Goal: Contribute content

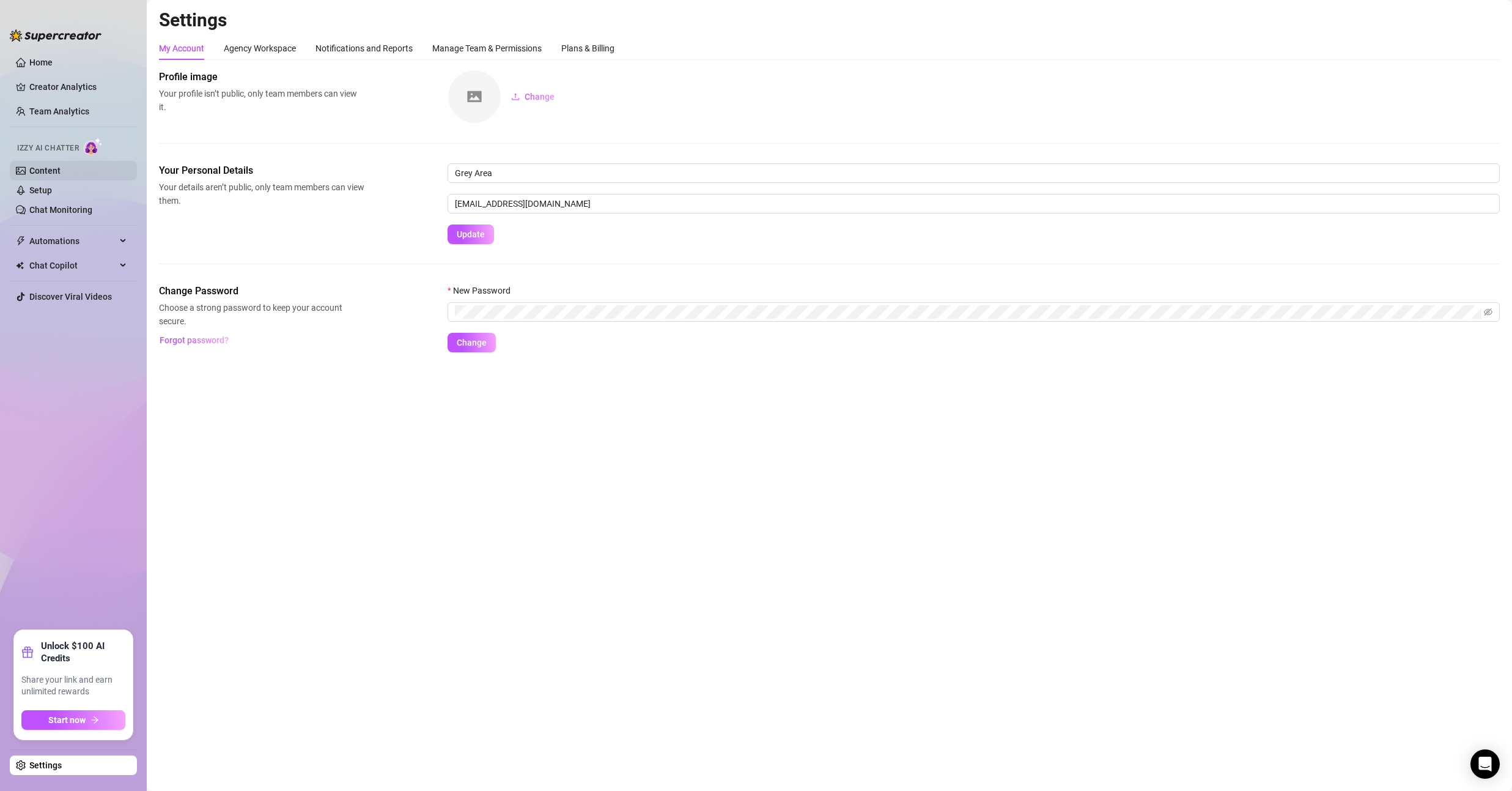
click at [47, 176] on link "Content" at bounding box center [45, 171] width 31 height 10
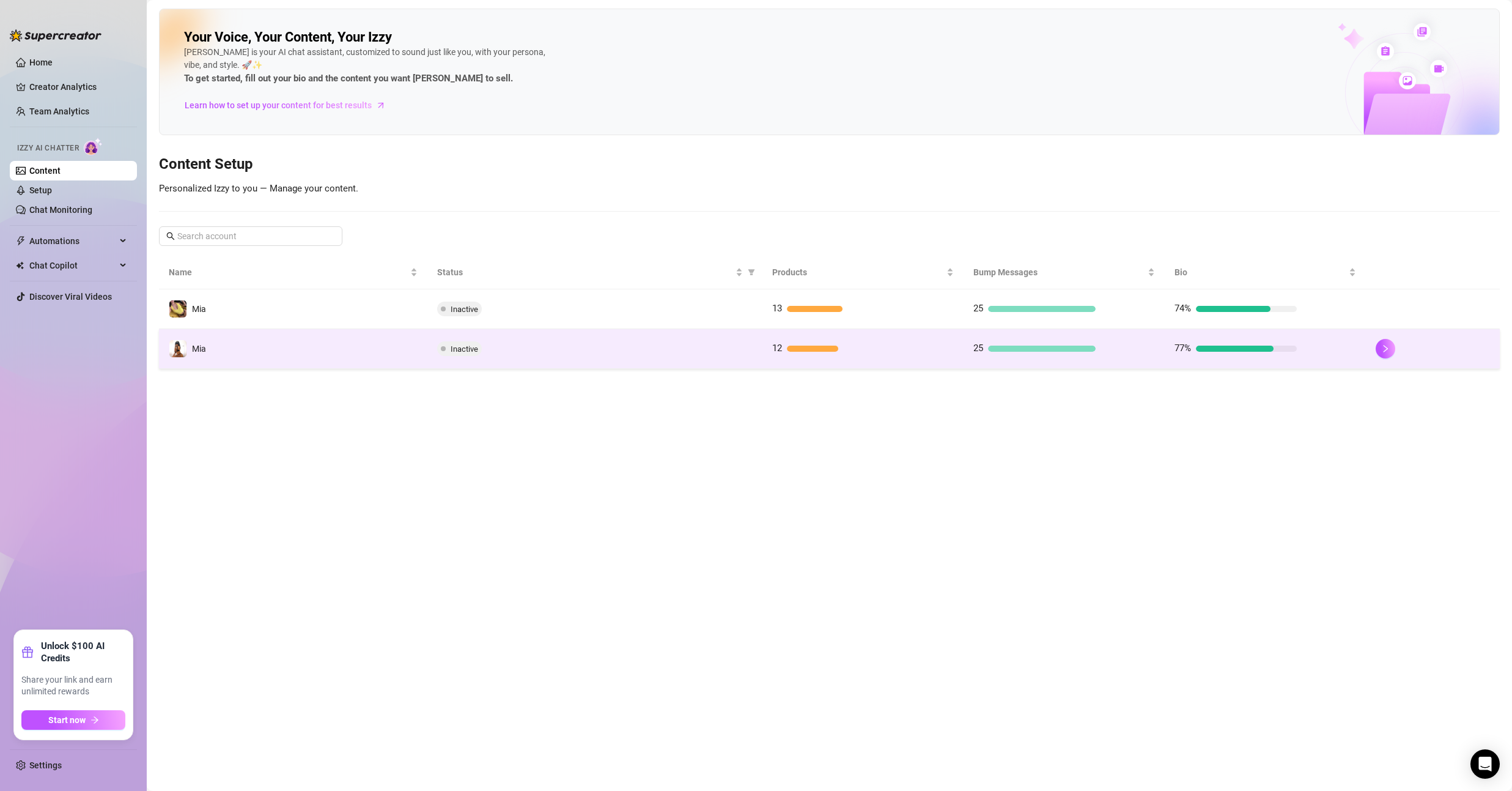
click at [674, 358] on td "Inactive" at bounding box center [594, 349] width 335 height 39
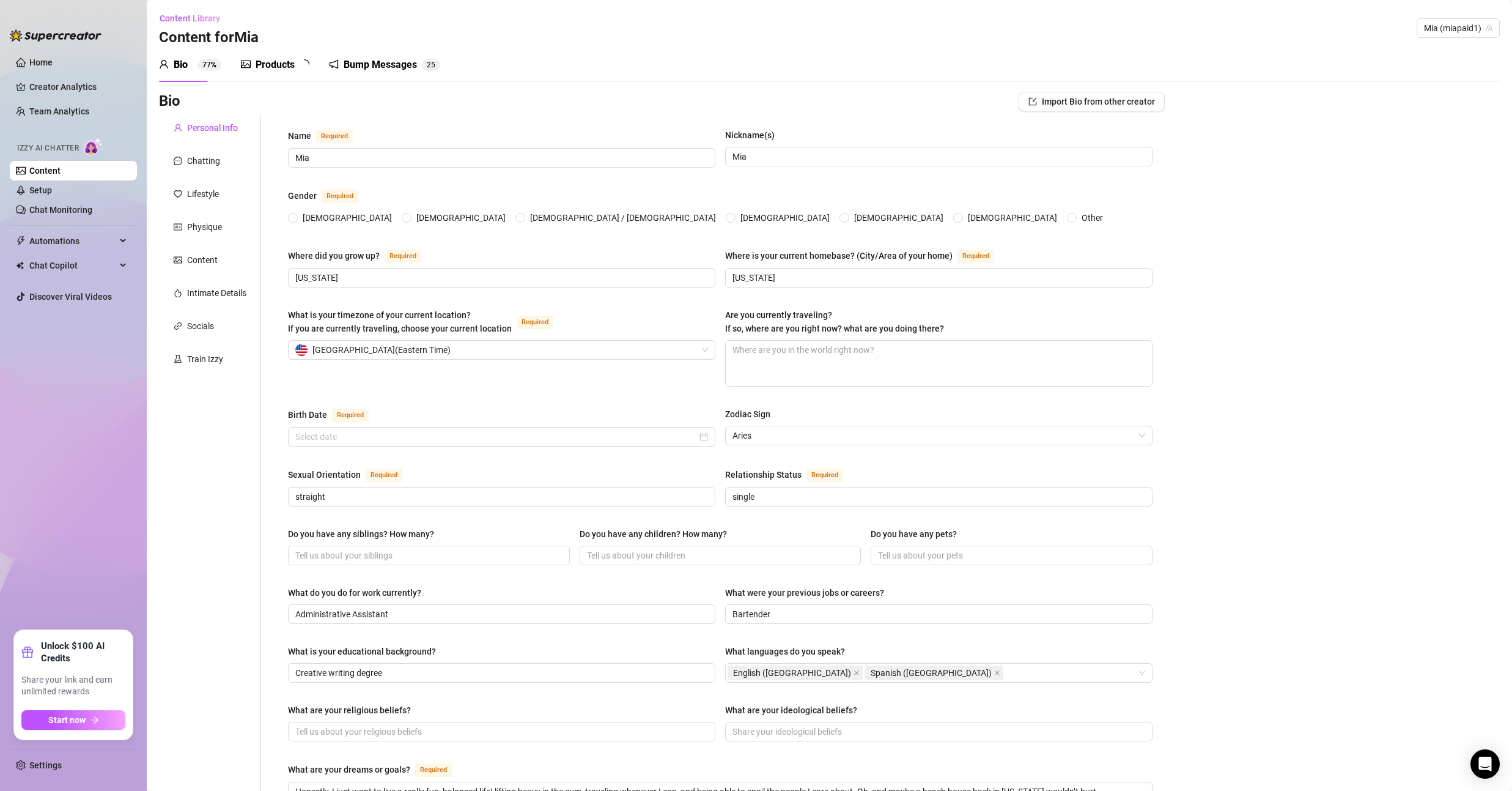
radio input "true"
type input "[DATE]"
click at [380, 67] on div "Bump Messages" at bounding box center [388, 65] width 73 height 15
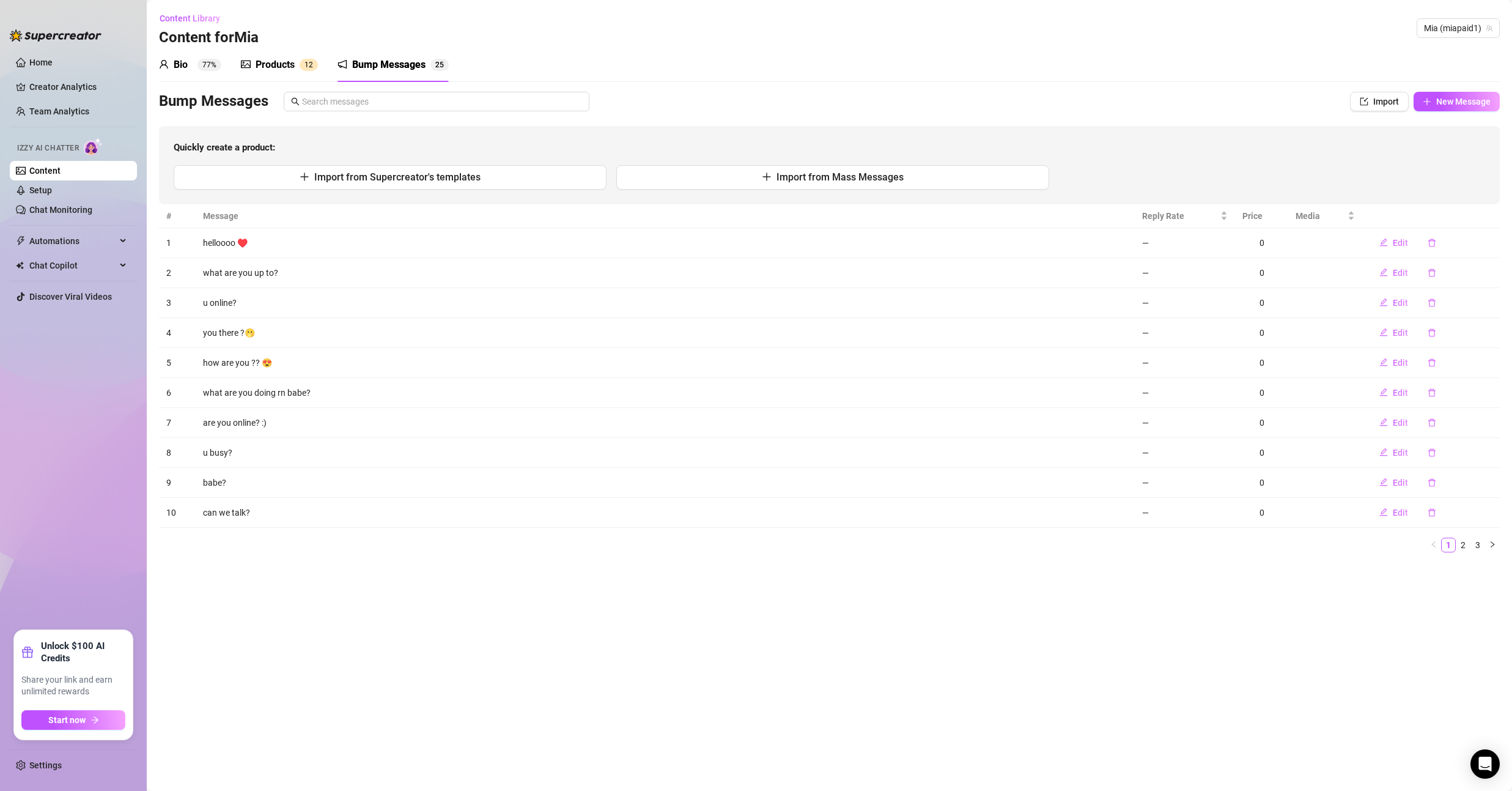
click at [265, 65] on div "Products" at bounding box center [274, 65] width 39 height 15
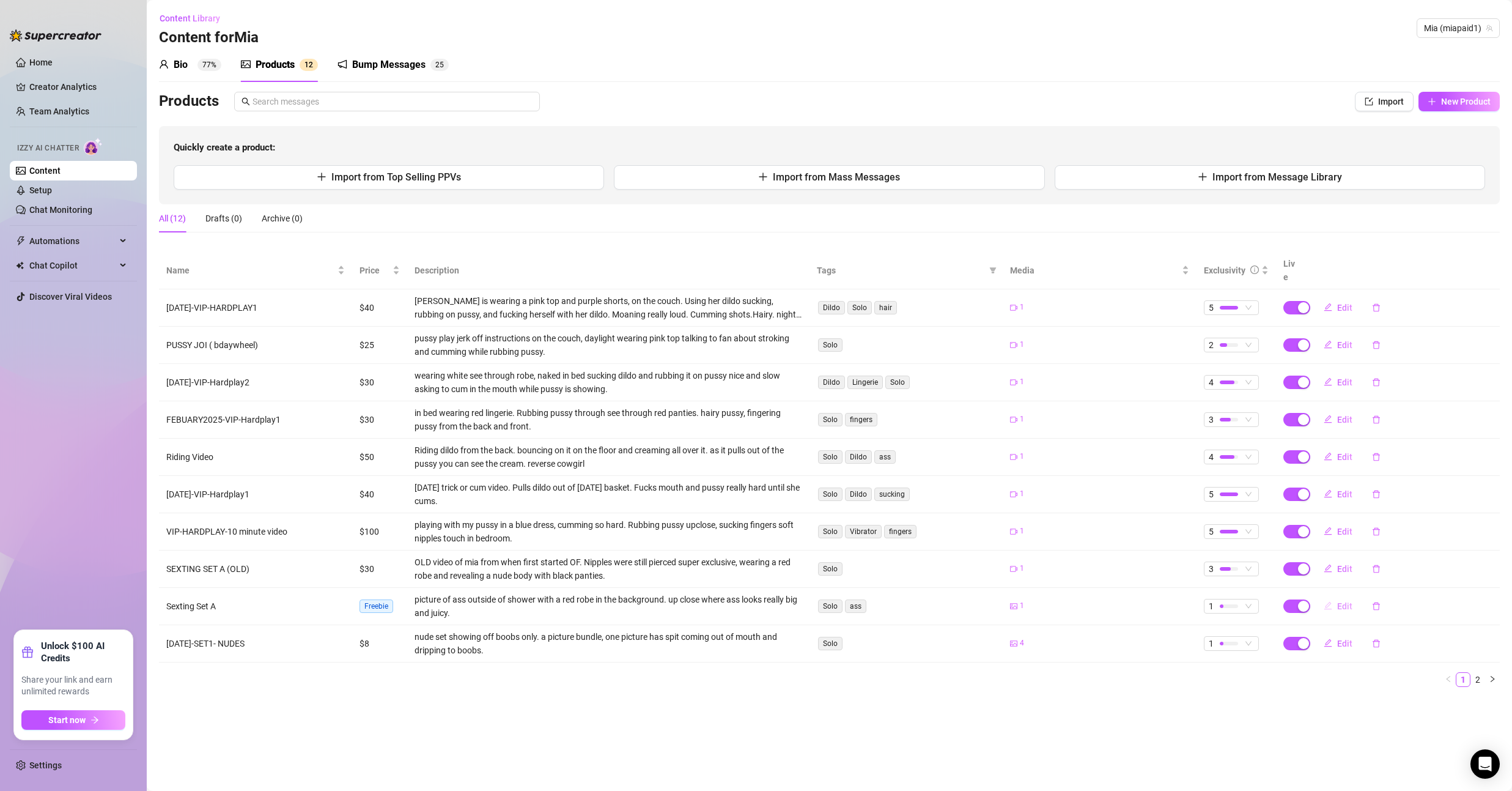
click at [1329, 602] on icon "edit" at bounding box center [1327, 606] width 8 height 8
type textarea "how does my ass look bby?"
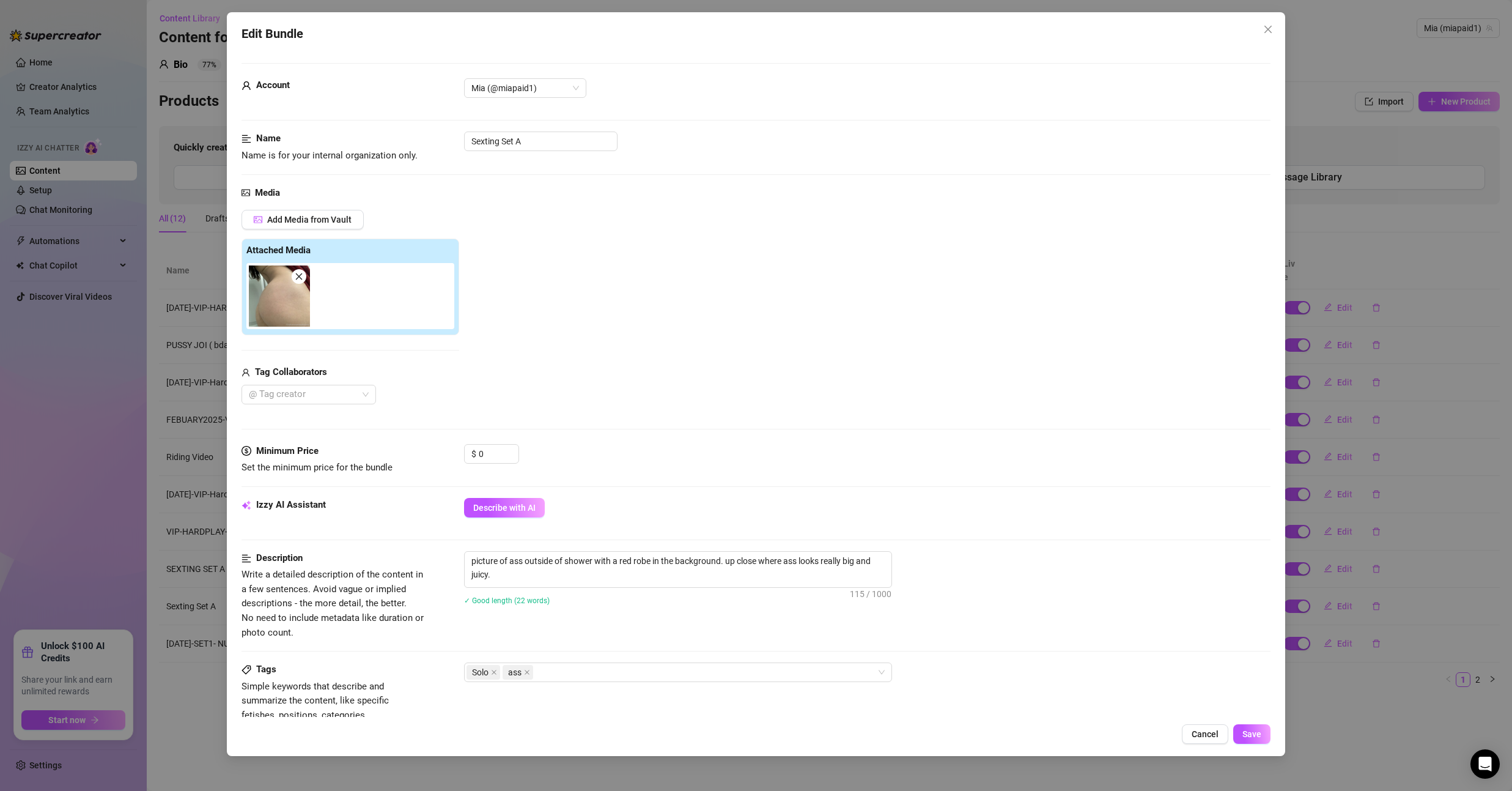
click at [312, 230] on div "Add Media from Vault" at bounding box center [350, 224] width 218 height 29
click at [312, 222] on span "Add Media from Vault" at bounding box center [309, 220] width 84 height 10
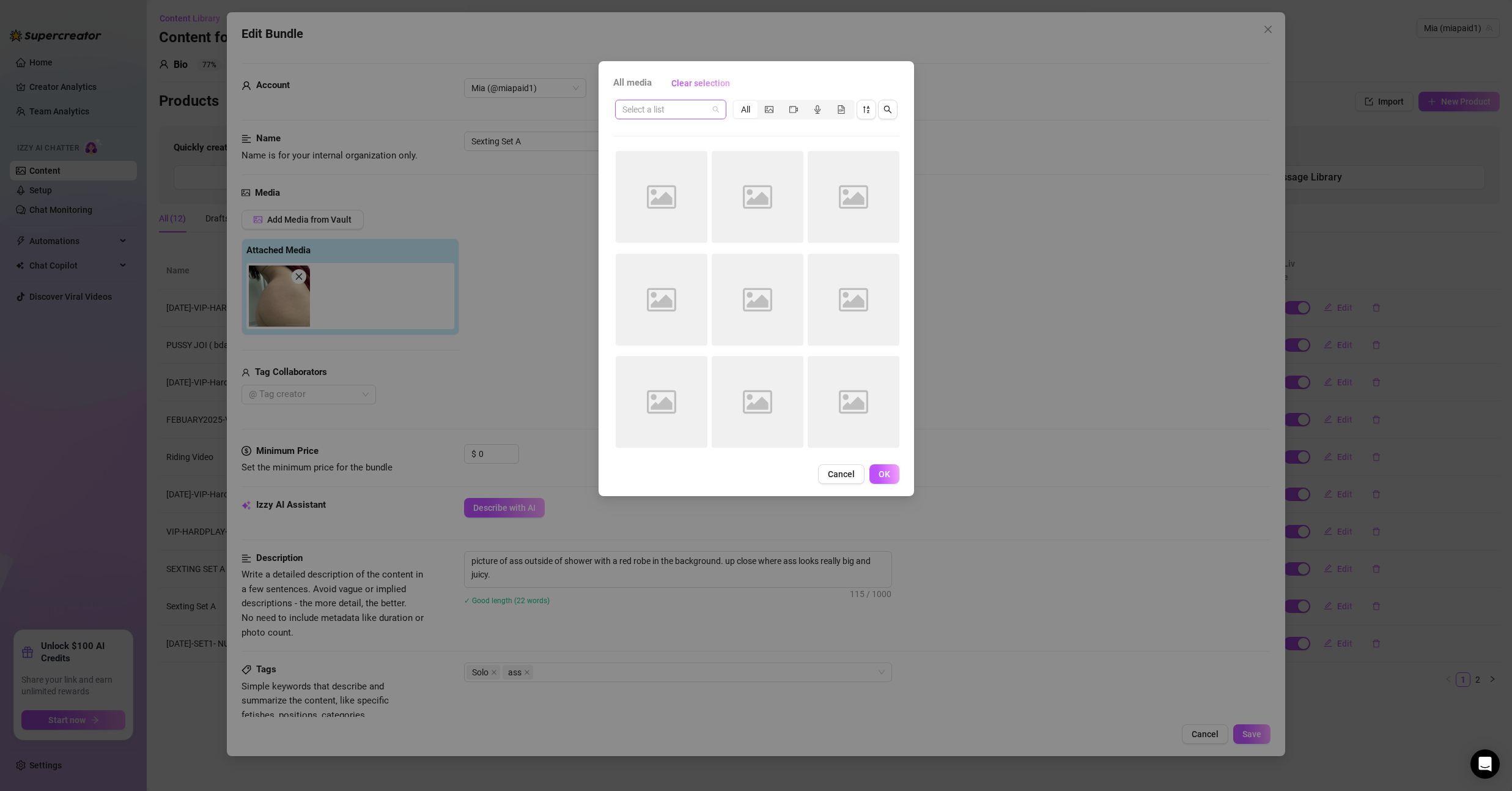
click at [688, 114] on input "search" at bounding box center [665, 110] width 86 height 19
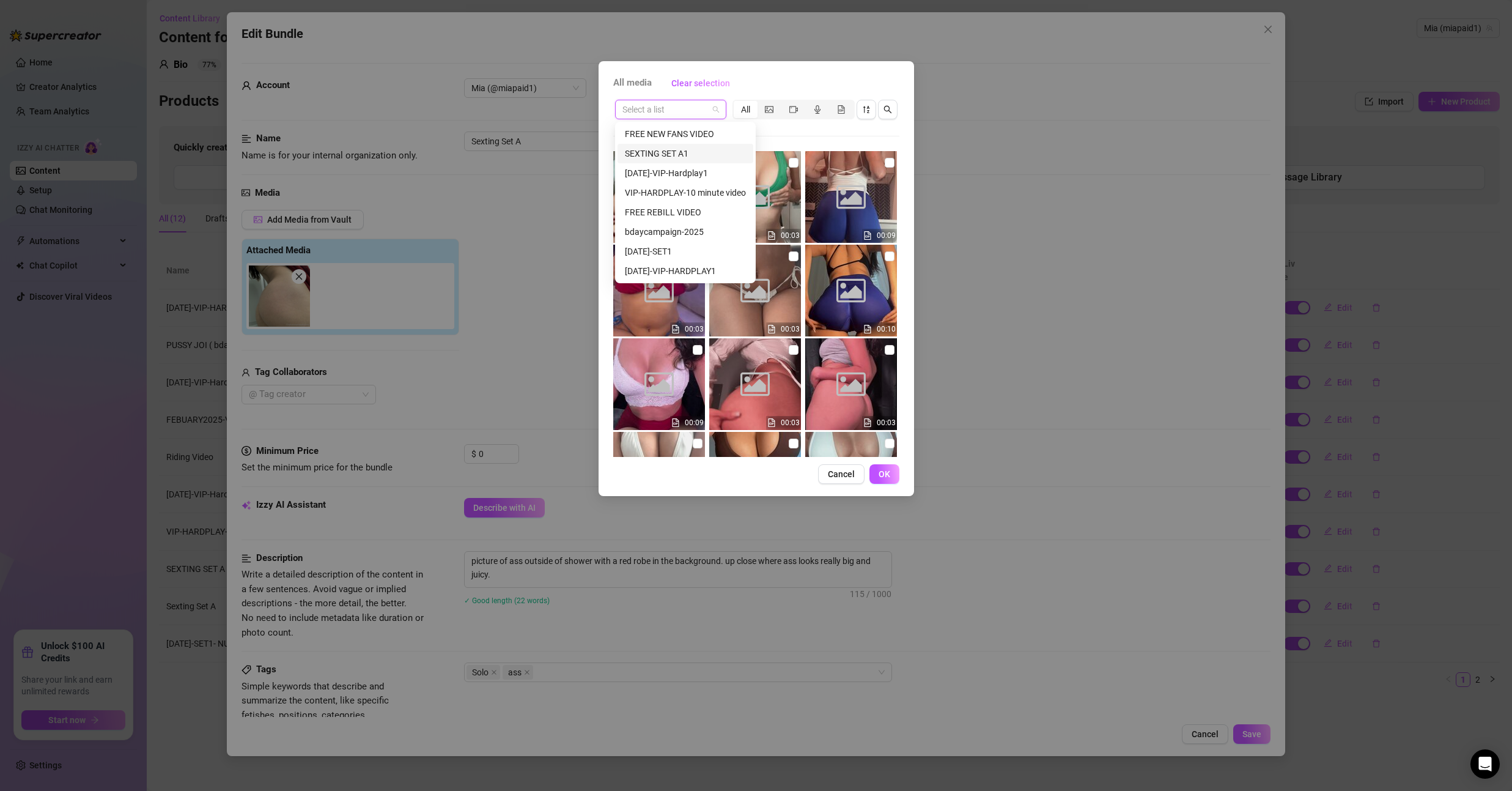
click at [694, 156] on div "SEXTING SET A1" at bounding box center [685, 154] width 121 height 14
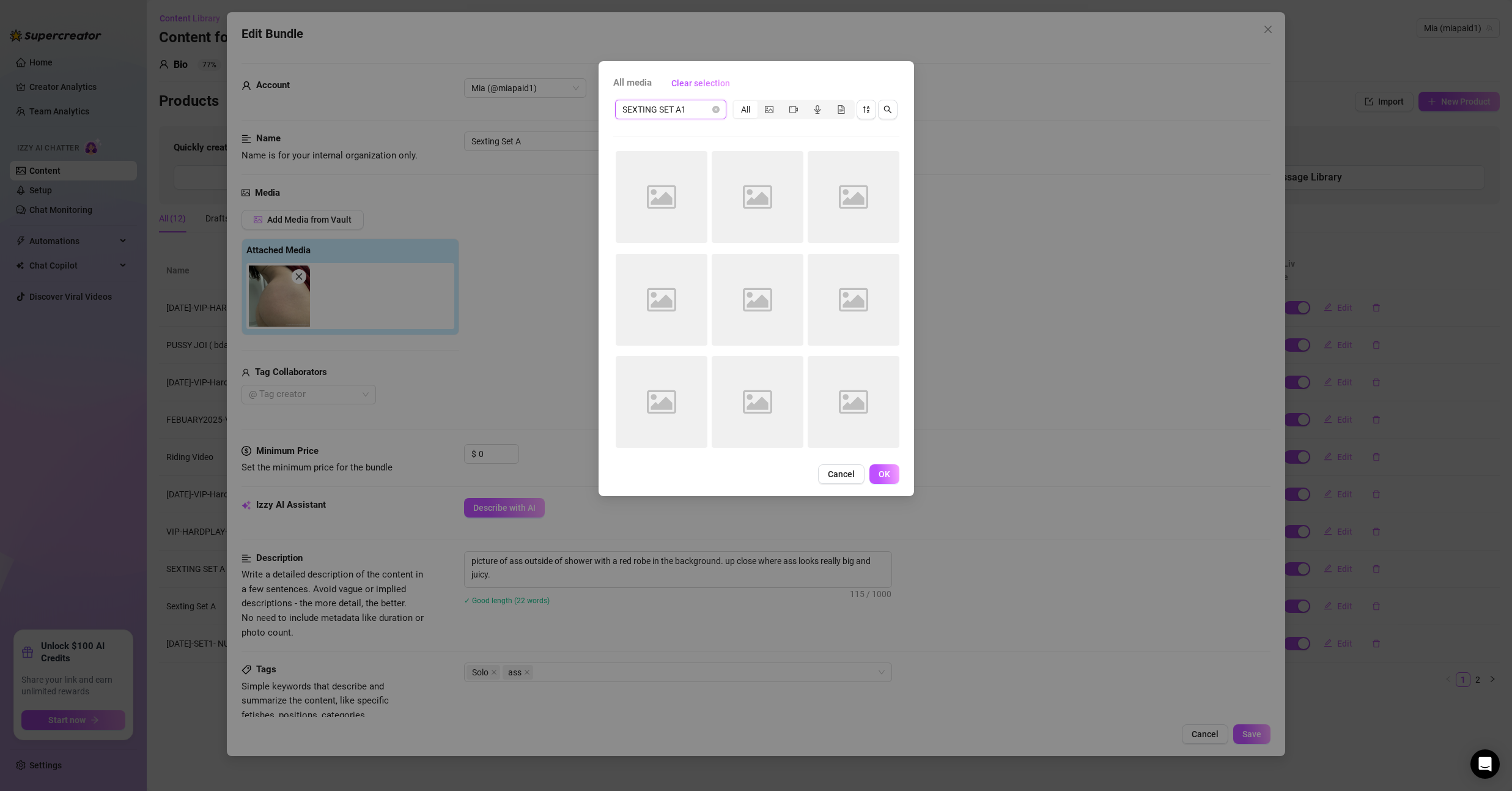
click at [689, 112] on span "SEXTING SET A1" at bounding box center [670, 110] width 97 height 19
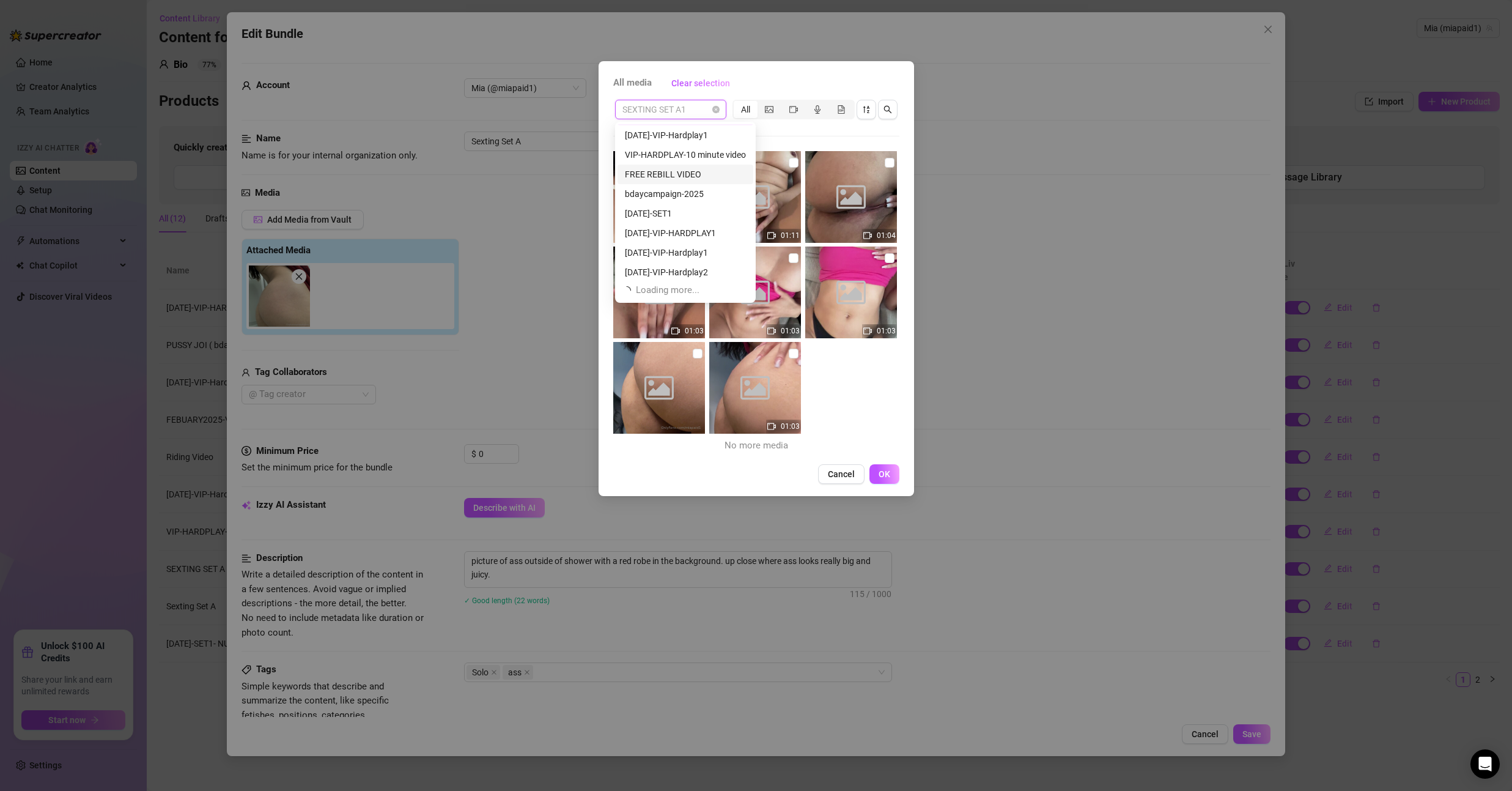
scroll to position [39, 0]
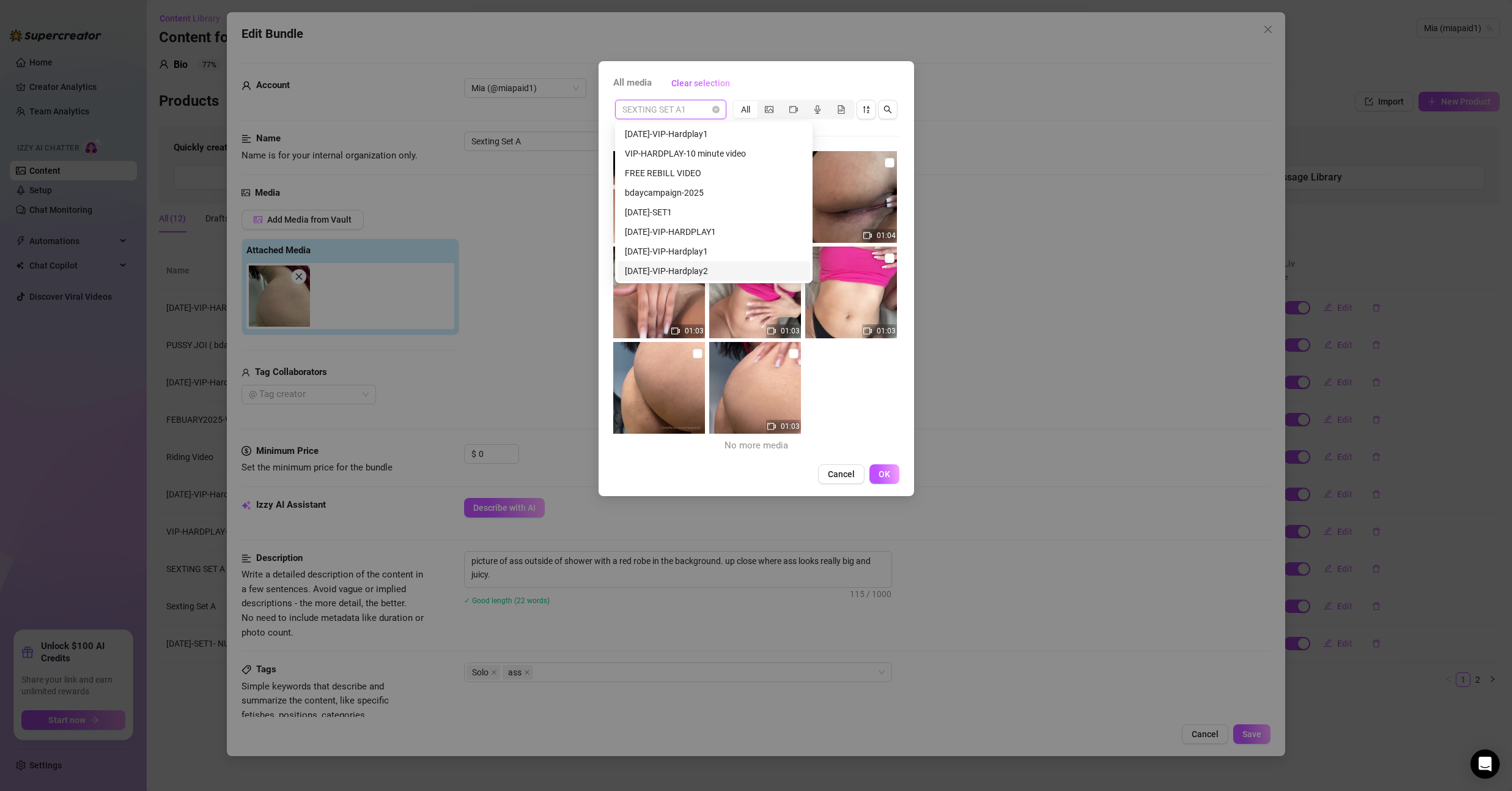
click at [858, 391] on div "00:38 01:11 01:04 01:03 01:03 01:03 01:03 No more media" at bounding box center [756, 304] width 286 height 306
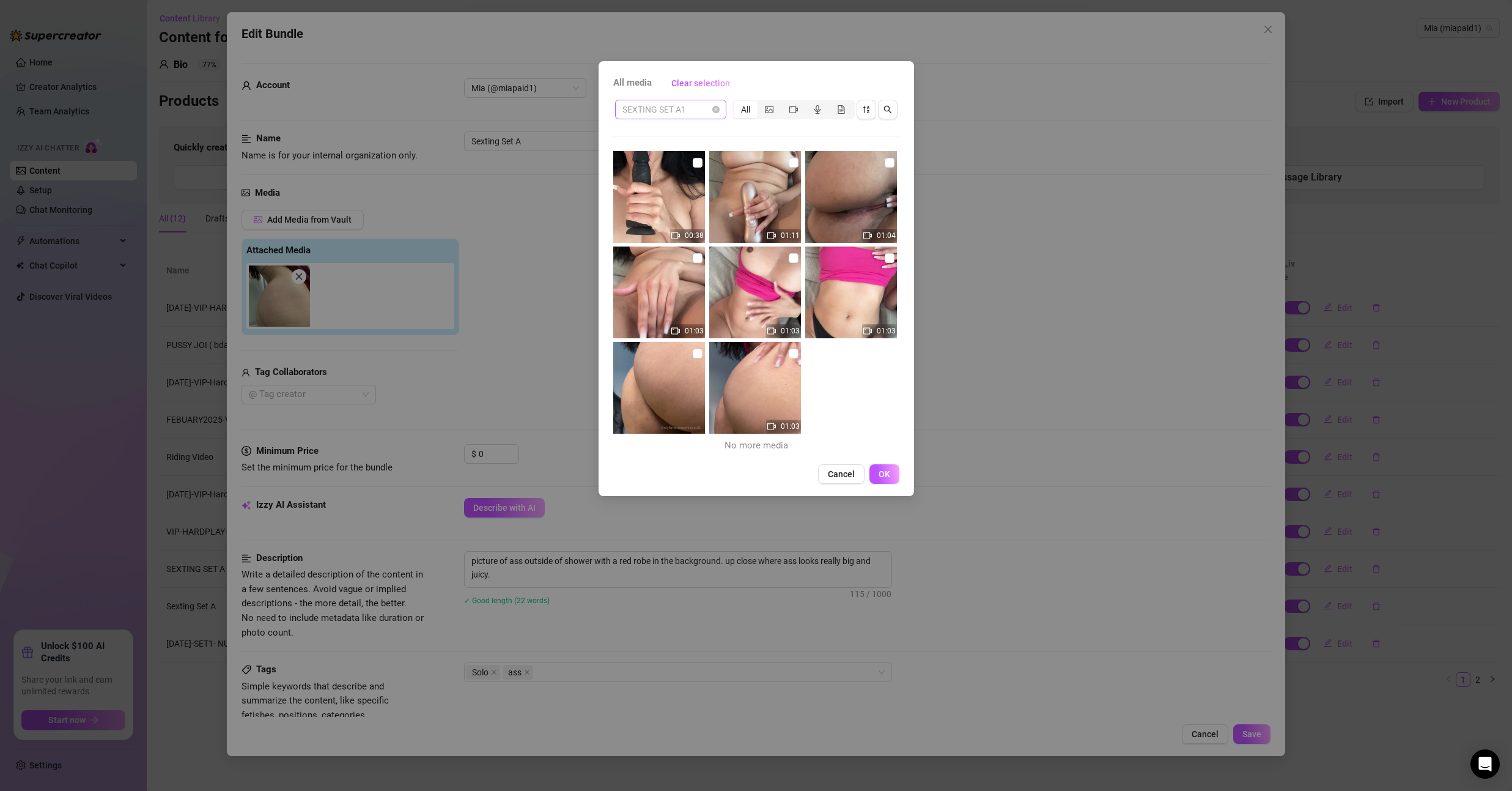
click at [682, 109] on span "SEXTING SET A1" at bounding box center [670, 110] width 97 height 19
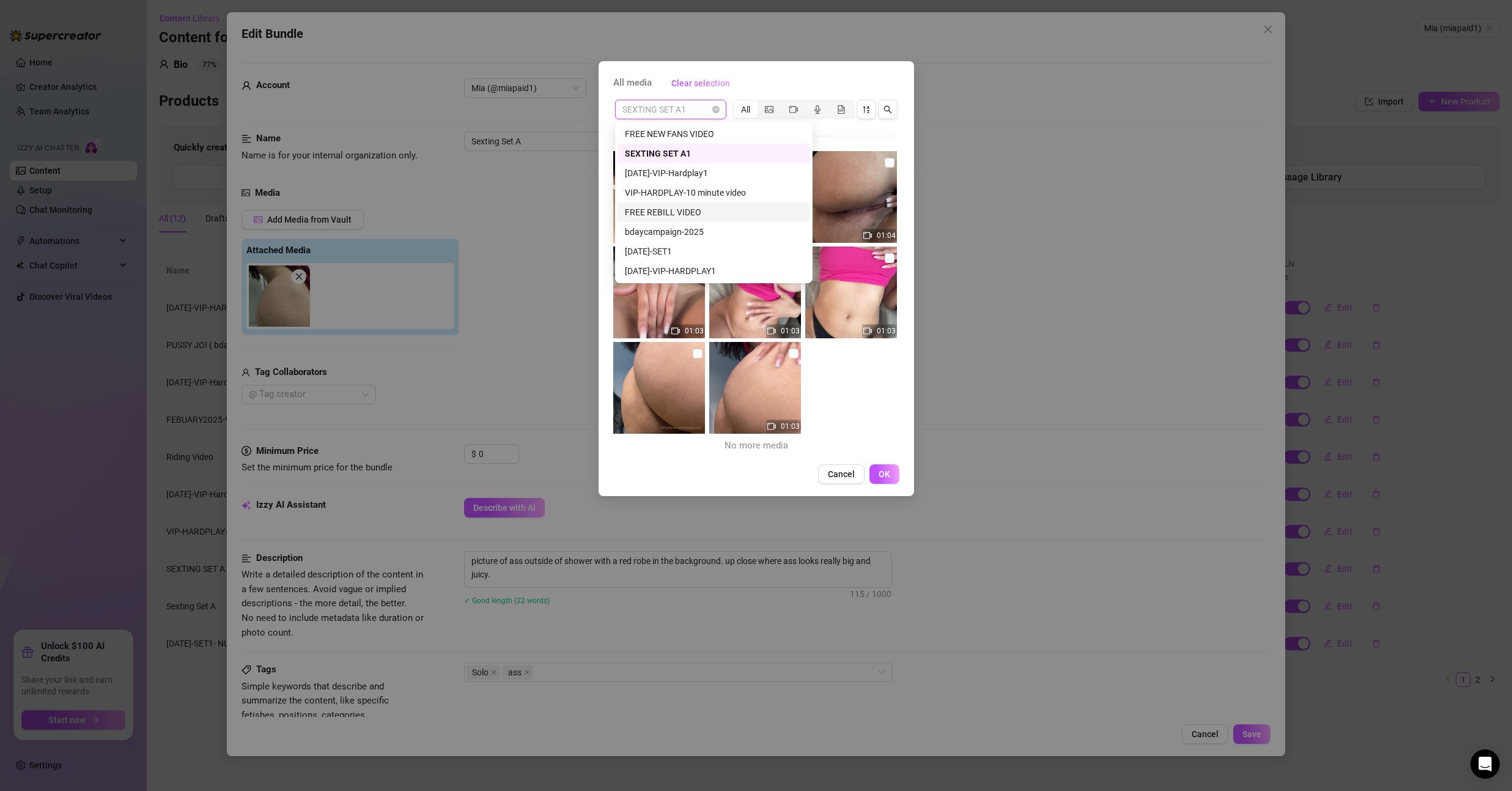
scroll to position [235, 0]
click at [678, 234] on div "Sexting Set A" at bounding box center [713, 232] width 178 height 14
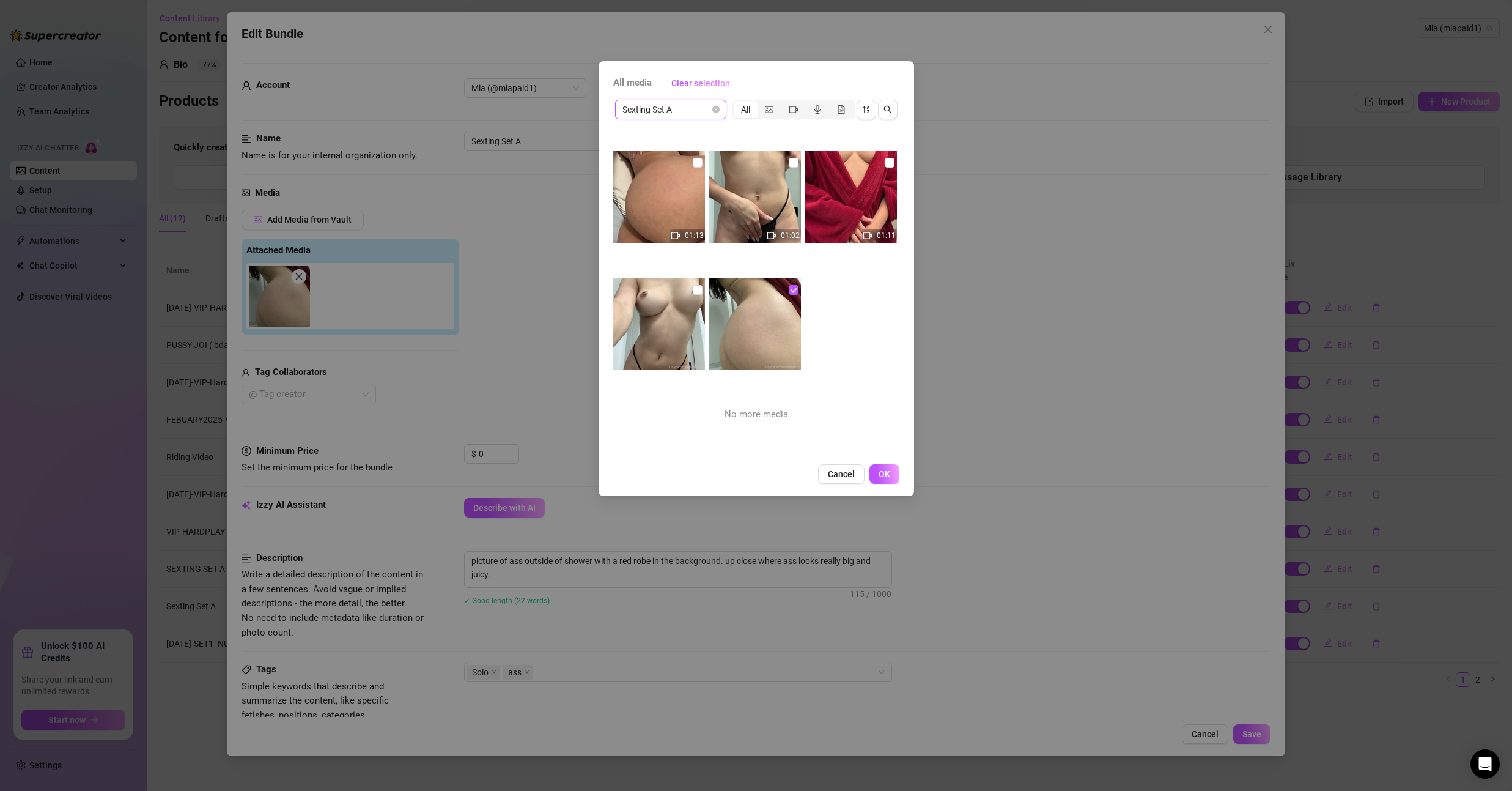
click at [852, 479] on button "Cancel" at bounding box center [840, 474] width 46 height 20
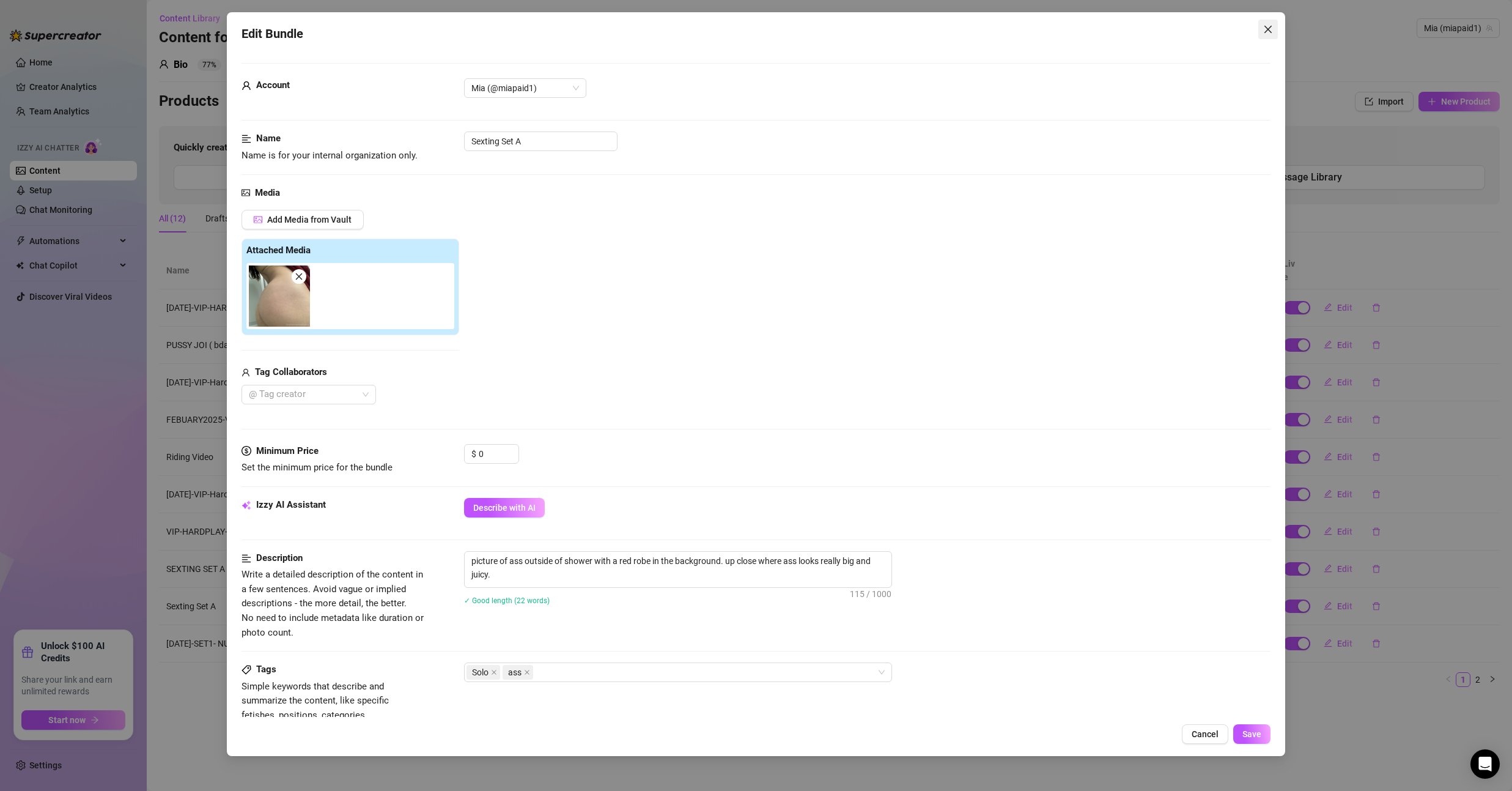
click at [1268, 31] on icon "close" at bounding box center [1268, 30] width 10 height 10
